Goal: Obtain resource: Download file/media

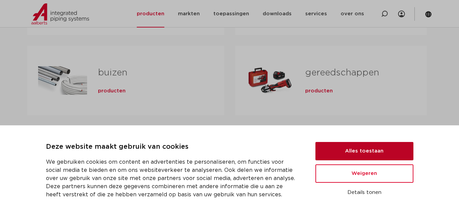
click at [334, 143] on button "Alles toestaan" at bounding box center [364, 151] width 98 height 18
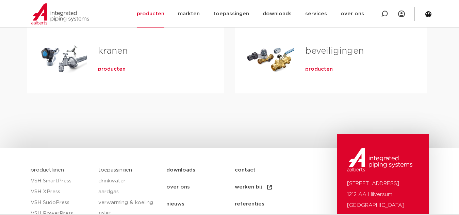
click at [287, 56] on div "Tabs. Open items met enter of spatie, sluit af met escape en navigeer met de pi…" at bounding box center [270, 59] width 49 height 48
click at [318, 69] on span "producten" at bounding box center [319, 69] width 28 height 7
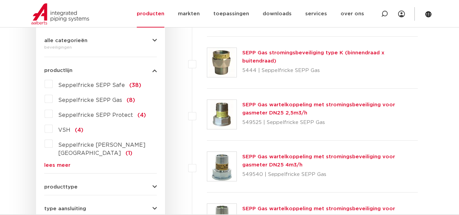
scroll to position [170, 0]
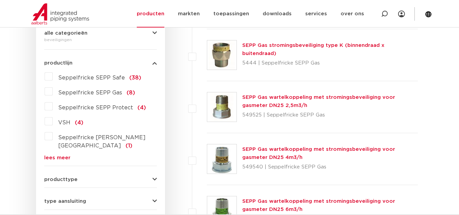
click at [57, 155] on link "lees meer" at bounding box center [100, 157] width 113 height 5
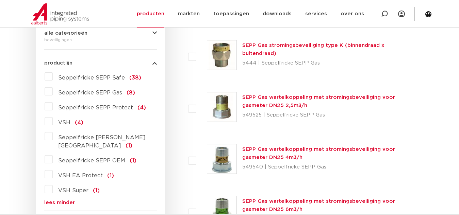
click at [53, 169] on label "VSH EA Protect (1)" at bounding box center [83, 174] width 61 height 11
click at [0, 0] on input "VSH EA Protect (1)" at bounding box center [0, 0] width 0 height 0
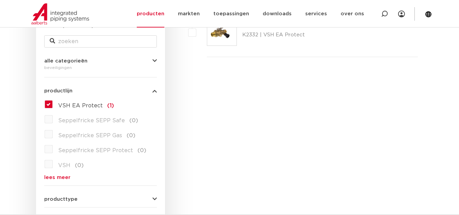
click at [53, 103] on label "VSH EA Protect (1)" at bounding box center [83, 104] width 61 height 11
click at [0, 0] on input "VSH EA Protect (1)" at bounding box center [0, 0] width 0 height 0
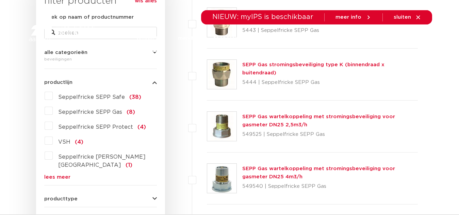
scroll to position [151, 0]
click at [53, 144] on label "VSH (4)" at bounding box center [68, 140] width 31 height 11
click at [0, 0] on input "VSH (4)" at bounding box center [0, 0] width 0 height 0
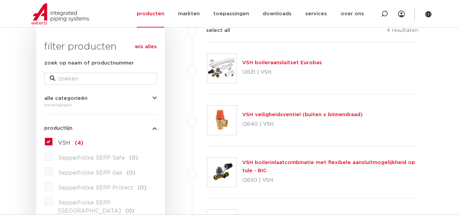
click at [274, 161] on link "VSH boilerinlaatcombinatie met flexibele aansluitmogelijkheid op tule - BIC" at bounding box center [328, 166] width 173 height 13
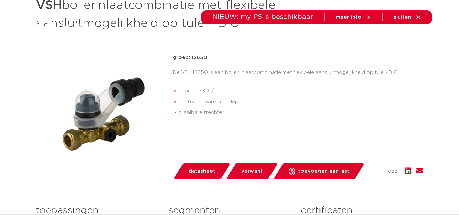
click at [198, 164] on link "datasheet" at bounding box center [202, 171] width 58 height 16
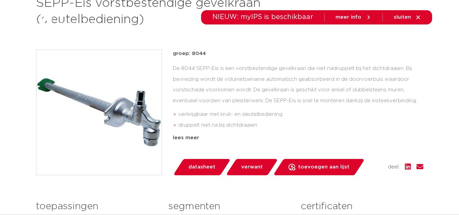
click at [198, 167] on span "datasheet" at bounding box center [201, 167] width 27 height 11
